Goal: Information Seeking & Learning: Learn about a topic

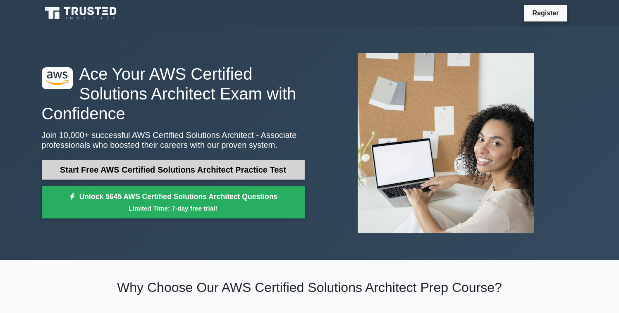
click at [193, 170] on link "Start Free AWS Certified Solutions Architect Practice Test" at bounding box center [173, 170] width 263 height 20
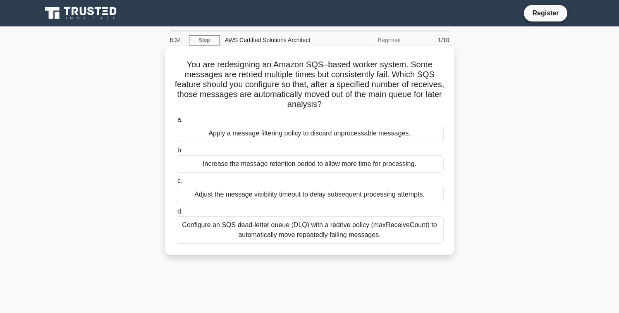
click at [275, 197] on div "Adjust the message visibility timeout to delay subsequent processing attempts." at bounding box center [310, 194] width 268 height 17
click at [176, 184] on input "c. Adjust the message visibility timeout to delay subsequent processing attempt…" at bounding box center [176, 181] width 0 height 5
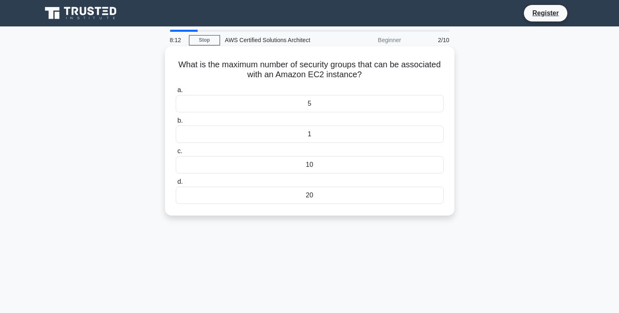
click at [270, 203] on div "20" at bounding box center [310, 195] width 268 height 17
click at [176, 185] on input "d. 20" at bounding box center [176, 181] width 0 height 5
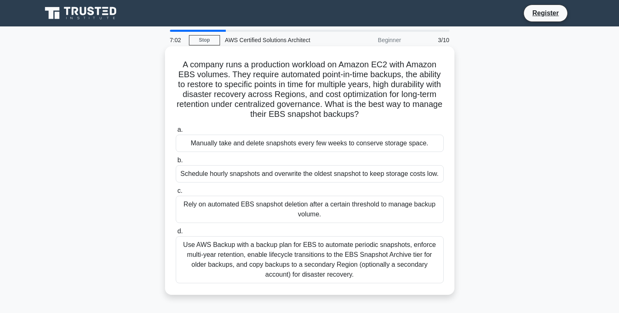
click at [295, 264] on div "Use AWS Backup with a backup plan for EBS to automate periodic snapshots, enfor…" at bounding box center [310, 259] width 268 height 47
click at [176, 234] on input "d. Use AWS Backup with a backup plan for EBS to automate periodic snapshots, en…" at bounding box center [176, 231] width 0 height 5
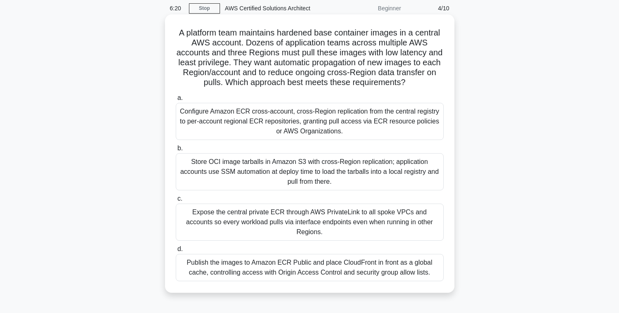
scroll to position [36, 0]
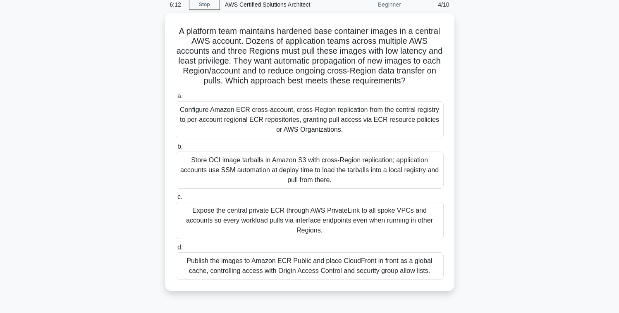
drag, startPoint x: 407, startPoint y: 82, endPoint x: 157, endPoint y: 32, distance: 254.5
click at [157, 32] on div "A platform team maintains hardened base container images in a central AWS accou…" at bounding box center [310, 157] width 546 height 288
copy h5 "A platform team maintains hardened base container images in a central AWS accou…"
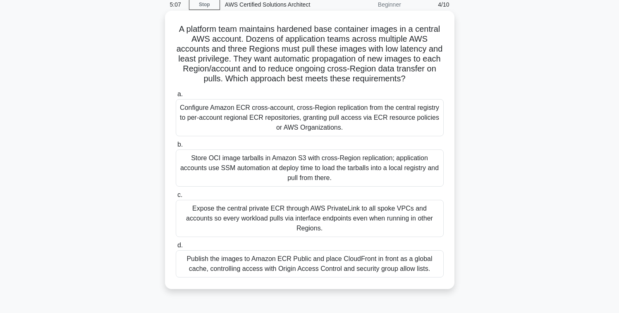
click at [263, 121] on div "Configure Amazon ECR cross-account, cross-Region replication from the central r…" at bounding box center [310, 117] width 268 height 37
click at [176, 97] on input "a. Configure Amazon ECR cross-account, cross-Region replication from the centra…" at bounding box center [176, 94] width 0 height 5
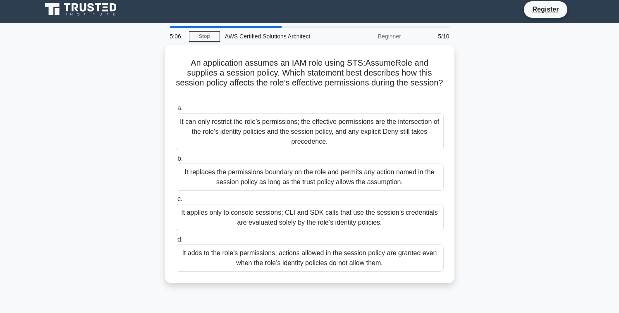
scroll to position [0, 0]
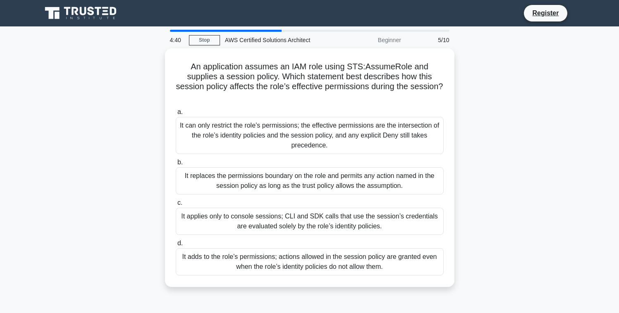
drag, startPoint x: 414, startPoint y: 87, endPoint x: 158, endPoint y: 62, distance: 256.6
click at [158, 62] on div "An application assumes an IAM role using STS:AssumeRole and supplies a session …" at bounding box center [310, 172] width 546 height 249
copy h5 "An application assumes an IAM role using STS:AssumeRole and supplies a session …"
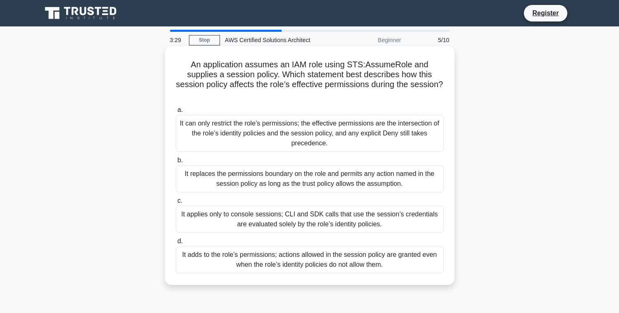
click at [226, 124] on div "It can only restrict the role’s permissions; the effective permissions are the …" at bounding box center [310, 133] width 268 height 37
click at [176, 113] on input "a. It can only restrict the role’s permissions; the effective permissions are t…" at bounding box center [176, 109] width 0 height 5
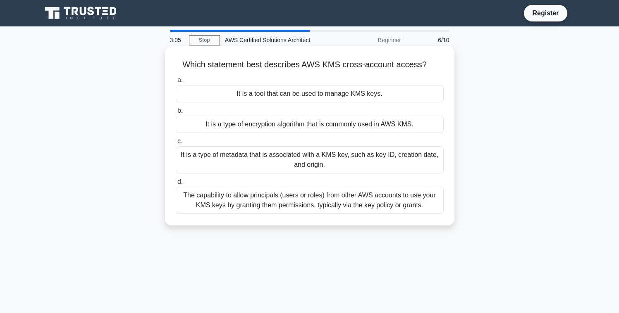
drag, startPoint x: 302, startPoint y: 64, endPoint x: 430, endPoint y: 67, distance: 128.6
click at [430, 67] on h5 "Which statement best describes AWS KMS cross-account access? .spinner_0XTQ{tran…" at bounding box center [309, 65] width 269 height 11
copy h5 "AWS KMS cross-account access?"
click at [253, 201] on div "The capability to allow principals (users or roles) from other AWS accounts to …" at bounding box center [310, 200] width 268 height 27
click at [176, 185] on input "d. The capability to allow principals (users or roles) from other AWS accounts …" at bounding box center [176, 181] width 0 height 5
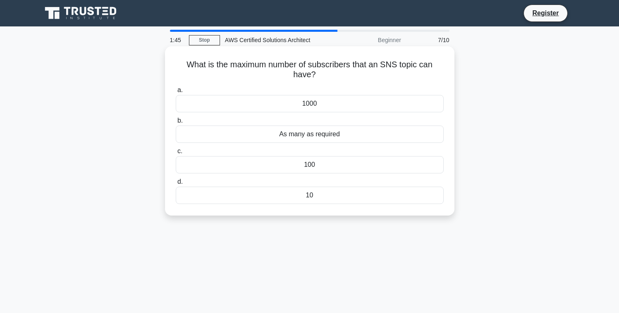
click at [269, 137] on div "As many as required" at bounding box center [310, 134] width 268 height 17
click at [176, 124] on input "b. As many as required" at bounding box center [176, 120] width 0 height 5
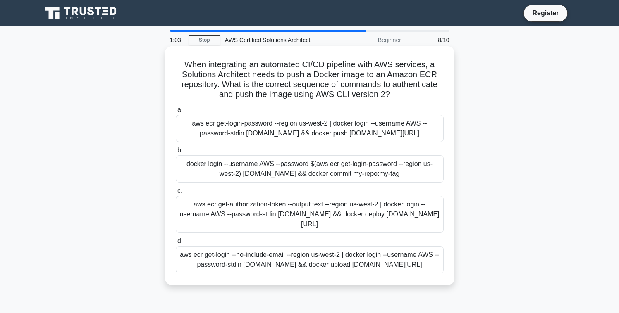
click at [258, 233] on div "aws ecr get-authorization-token --output text --region us-west-2 | docker login…" at bounding box center [310, 214] width 268 height 37
click at [176, 194] on input "c. aws ecr get-authorization-token --output text --region us-west-2 | docker lo…" at bounding box center [176, 190] width 0 height 5
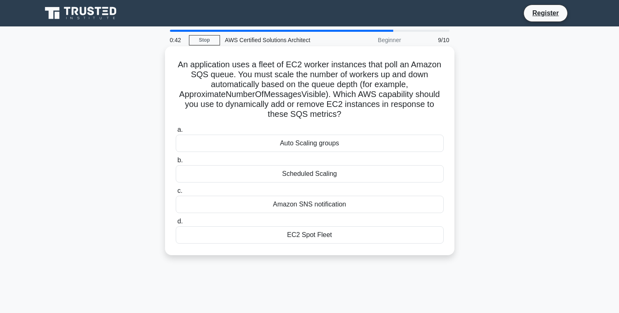
drag, startPoint x: 329, startPoint y: 117, endPoint x: 180, endPoint y: 57, distance: 160.9
click at [180, 57] on div "An application uses a fleet of EC2 worker instances that poll an Amazon SQS que…" at bounding box center [309, 151] width 283 height 203
copy h5 "An application uses a fleet of EC2 worker instances that poll an Amazon SQS que…"
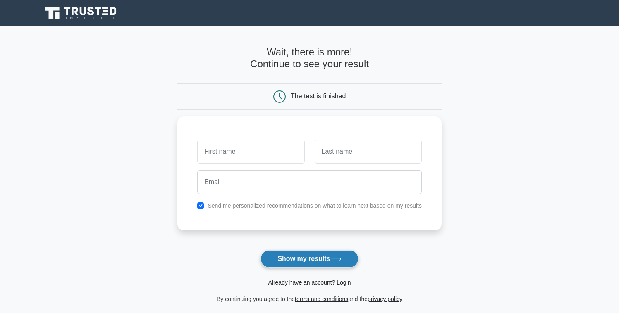
click at [295, 258] on button "Show my results" at bounding box center [309, 258] width 98 height 17
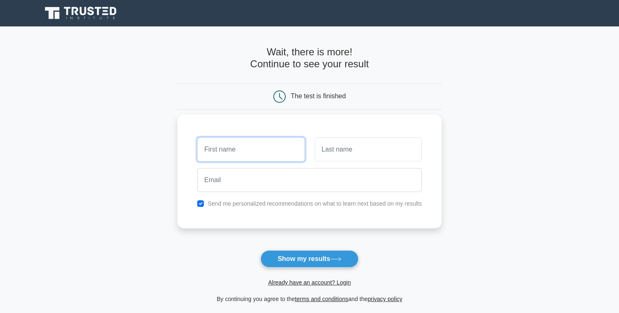
click at [231, 150] on input "text" at bounding box center [250, 150] width 107 height 24
type input "gitanshu"
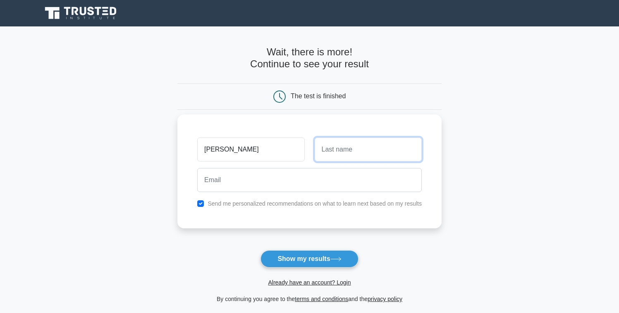
click at [370, 146] on input "text" at bounding box center [367, 150] width 107 height 24
type input "kab"
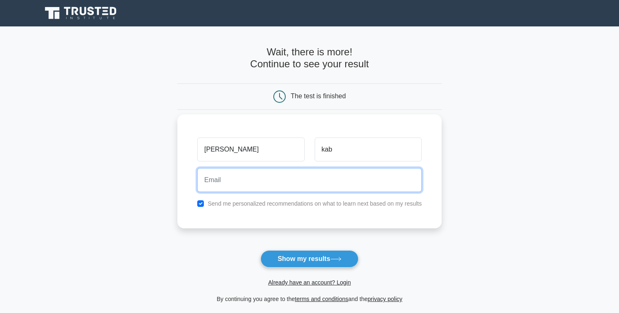
click at [276, 180] on input "email" at bounding box center [309, 180] width 224 height 24
click at [236, 183] on input "gitanshuk54@yahoo.com" at bounding box center [309, 180] width 224 height 24
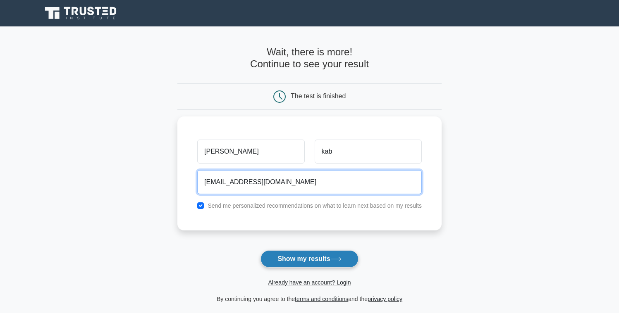
type input "gitanshuk584@yahoo.com"
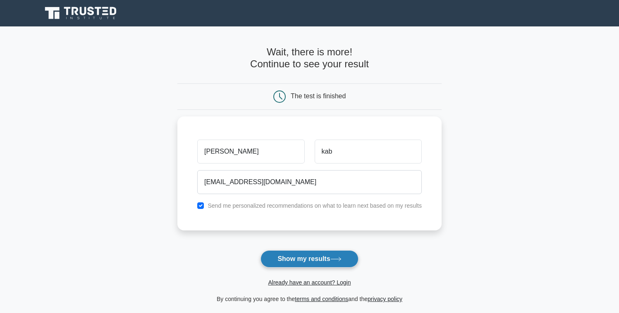
click at [300, 261] on button "Show my results" at bounding box center [309, 258] width 98 height 17
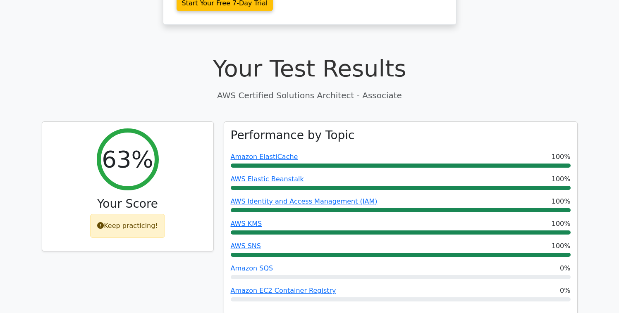
scroll to position [238, 0]
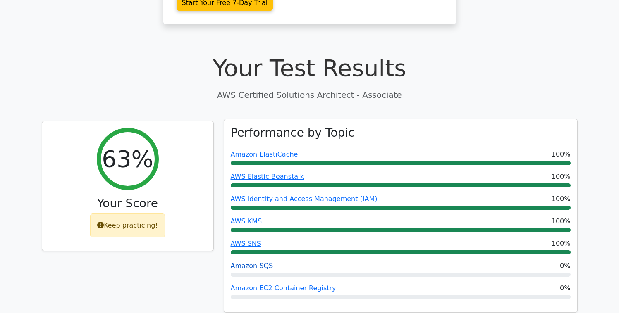
click at [253, 262] on link "Amazon SQS" at bounding box center [252, 266] width 43 height 8
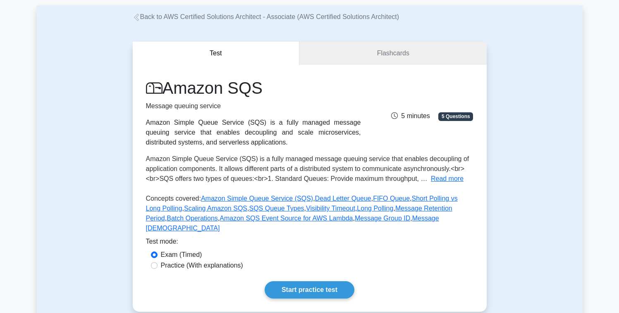
scroll to position [48, 0]
